Goal: Task Accomplishment & Management: Use online tool/utility

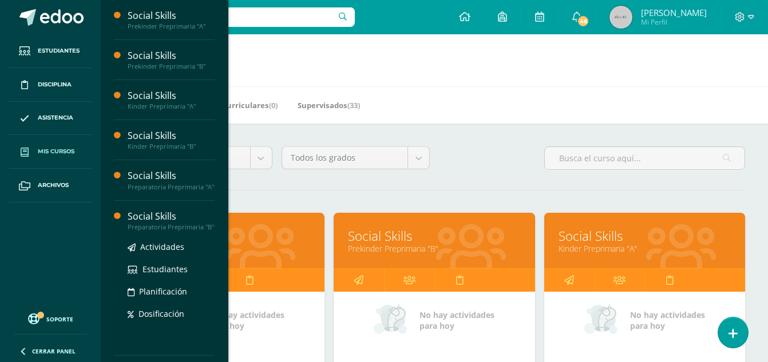
click at [153, 219] on div "Social Skills" at bounding box center [171, 216] width 87 height 13
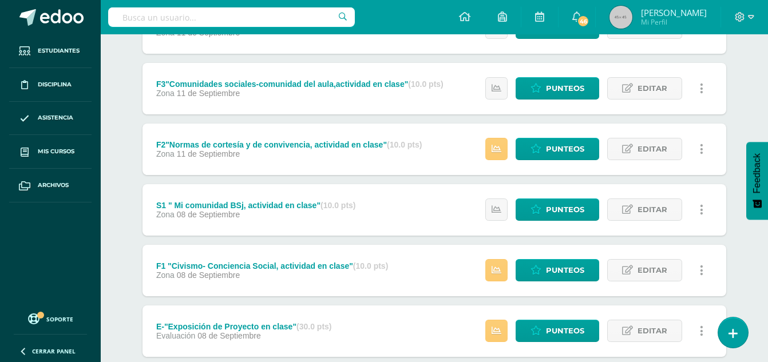
scroll to position [381, 0]
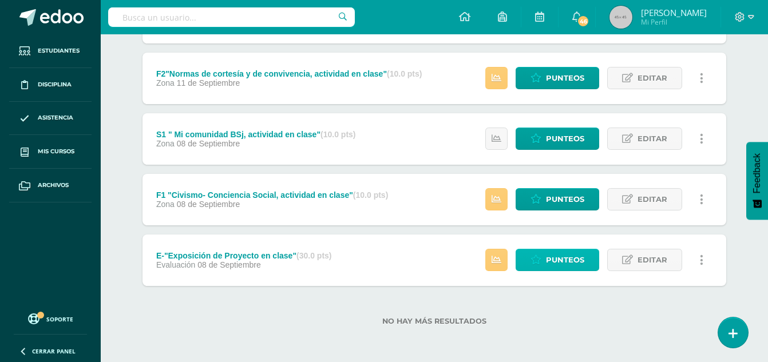
click at [569, 262] on span "Punteos" at bounding box center [565, 260] width 38 height 21
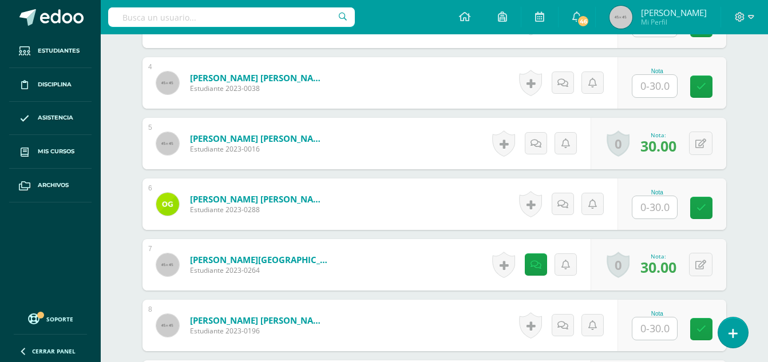
scroll to position [545, 0]
click at [651, 330] on input "text" at bounding box center [655, 328] width 45 height 22
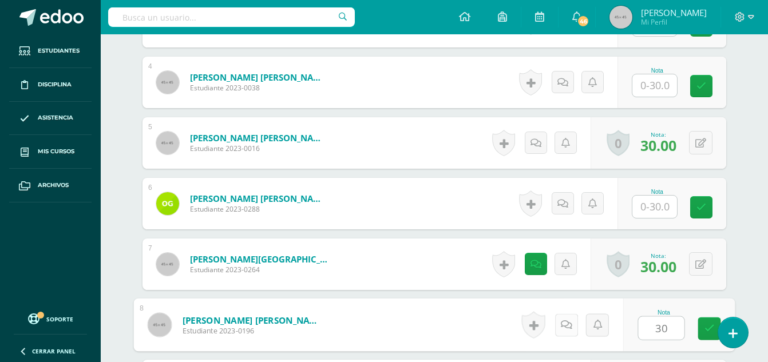
type input "30"
click at [562, 327] on icon at bounding box center [566, 325] width 11 height 10
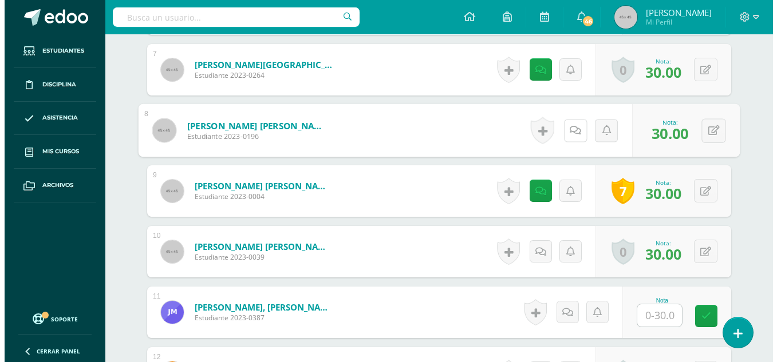
scroll to position [724, 0]
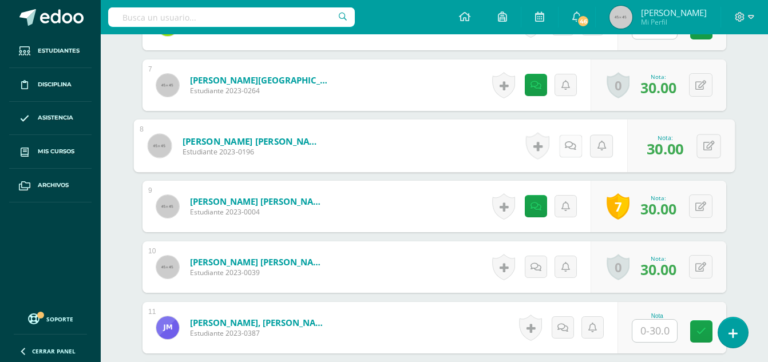
click at [571, 148] on icon at bounding box center [570, 146] width 11 height 10
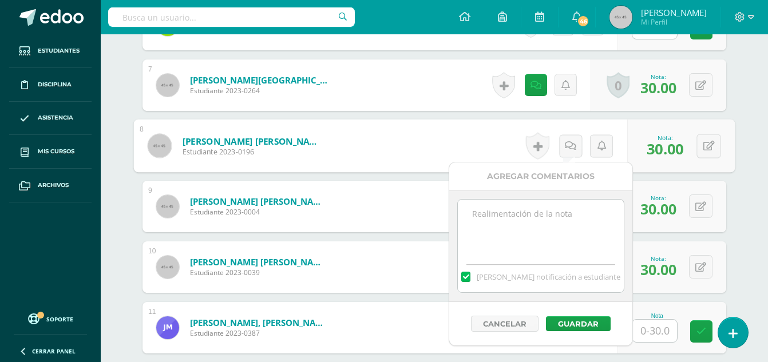
click at [502, 211] on textarea at bounding box center [540, 228] width 165 height 57
type textarea "Hermoso video."
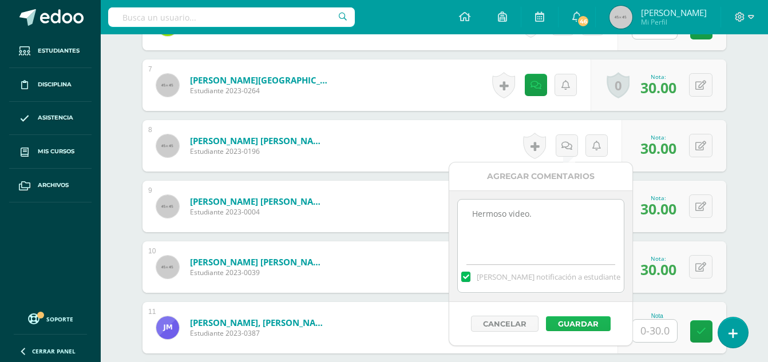
click at [585, 322] on button "Guardar" at bounding box center [578, 324] width 65 height 15
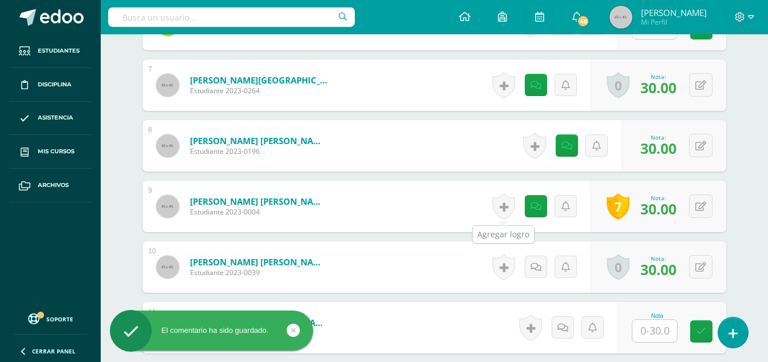
click at [506, 210] on link at bounding box center [503, 207] width 23 height 26
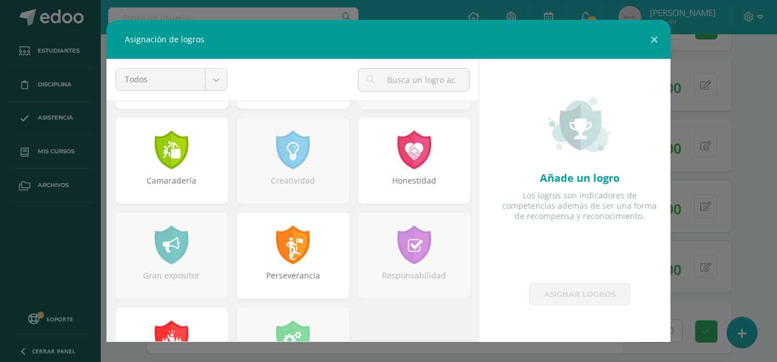
scroll to position [369, 0]
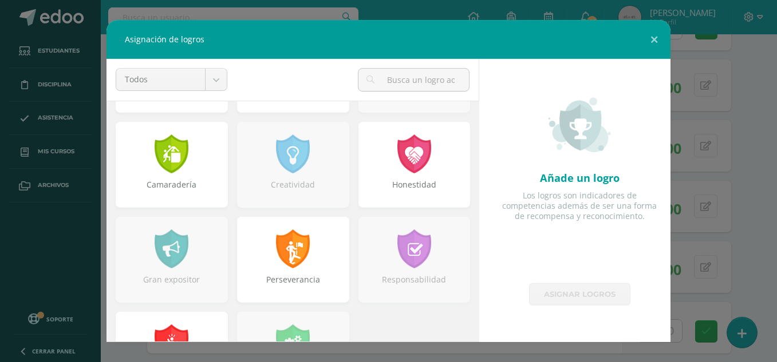
click at [157, 254] on div at bounding box center [171, 249] width 37 height 39
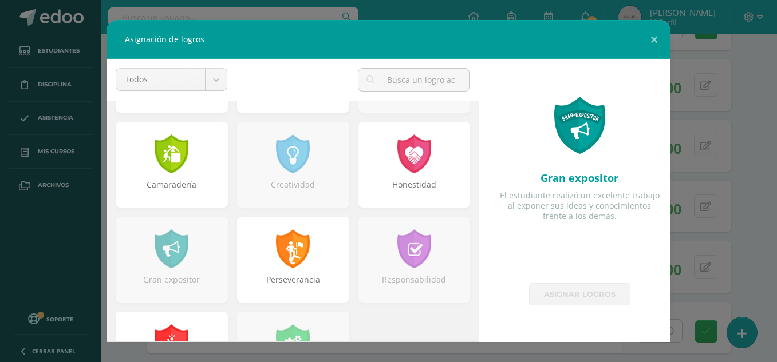
click at [412, 251] on div at bounding box center [414, 249] width 37 height 39
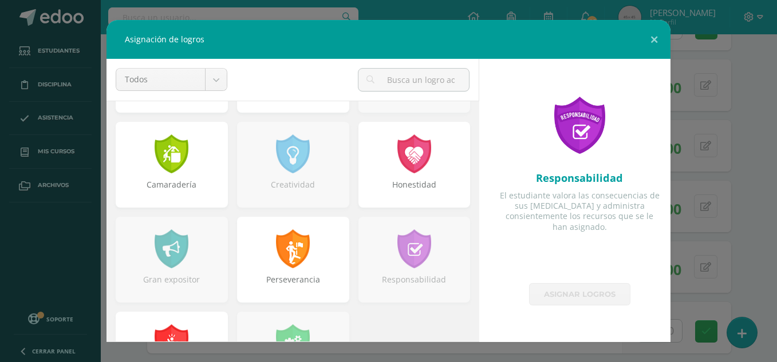
click at [190, 270] on div "Gran expositor" at bounding box center [172, 260] width 112 height 86
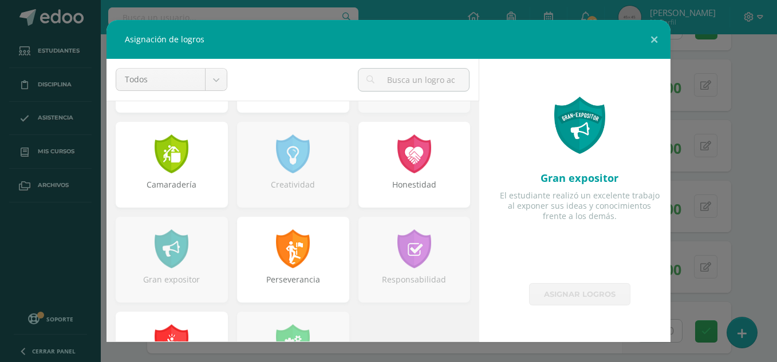
click at [169, 265] on div at bounding box center [171, 249] width 37 height 39
click at [568, 141] on div at bounding box center [579, 125] width 93 height 57
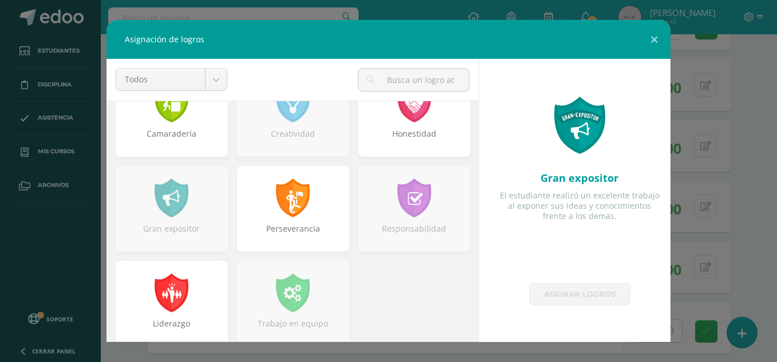
scroll to position [431, 0]
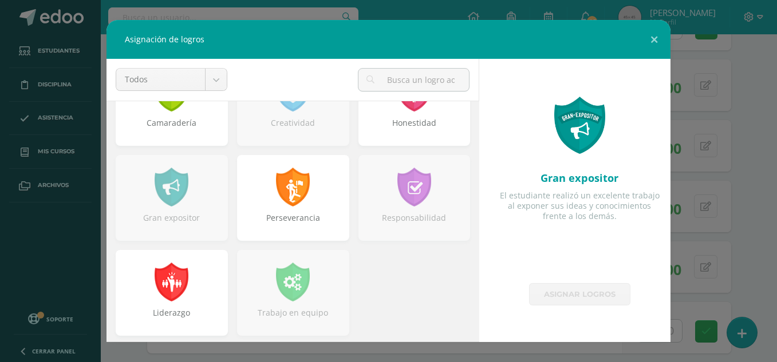
click at [561, 302] on link "Asignar logros" at bounding box center [579, 294] width 101 height 22
click at [656, 46] on button at bounding box center [654, 39] width 33 height 39
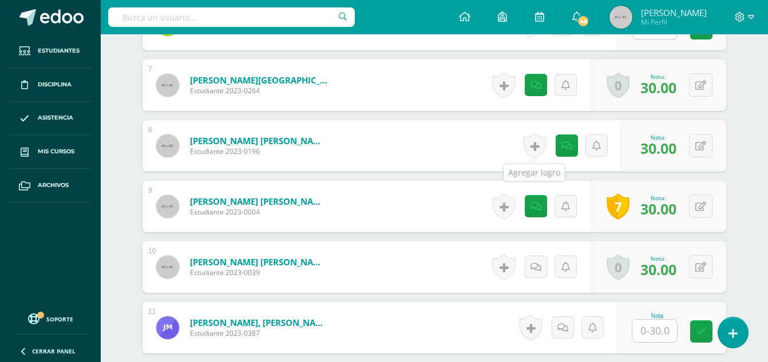
click at [540, 147] on link at bounding box center [534, 146] width 23 height 26
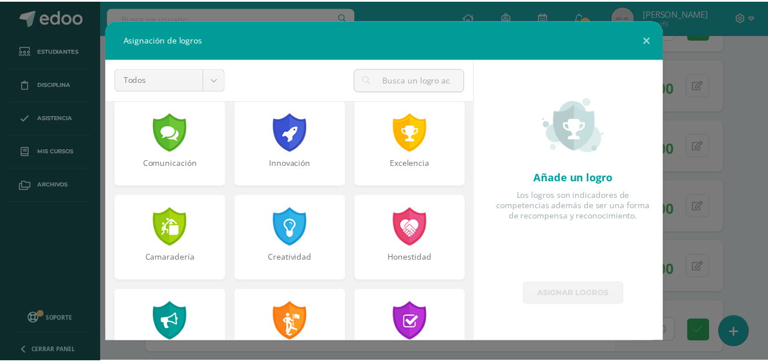
scroll to position [341, 0]
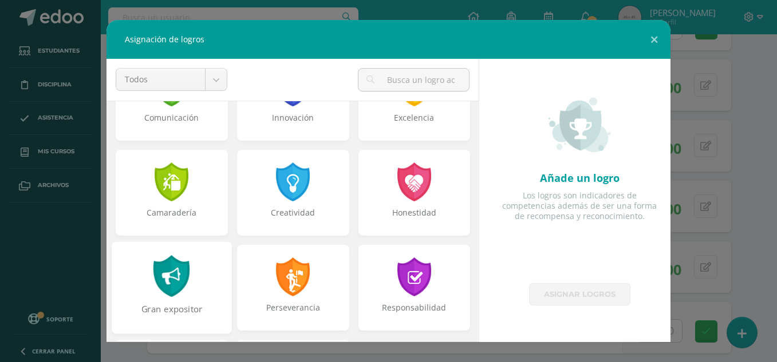
click at [164, 282] on div at bounding box center [172, 276] width 40 height 42
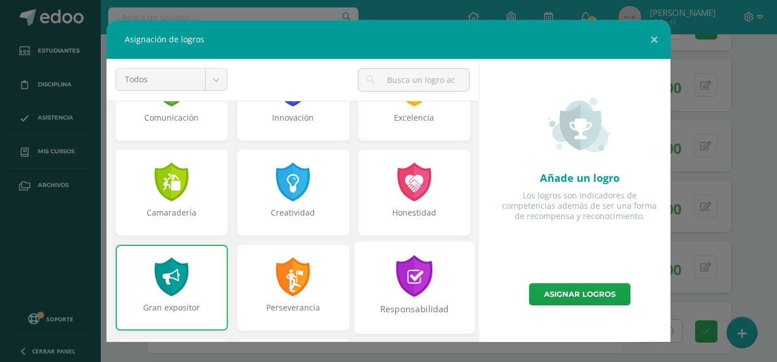
click at [411, 273] on div at bounding box center [414, 276] width 40 height 42
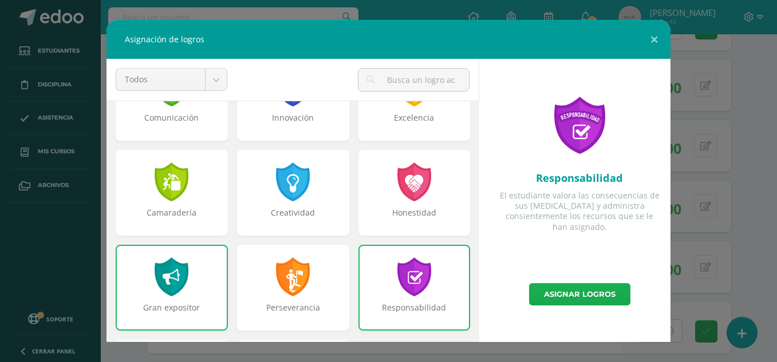
click at [577, 298] on link "Asignar logros" at bounding box center [579, 294] width 101 height 22
